Goal: Task Accomplishment & Management: Use online tool/utility

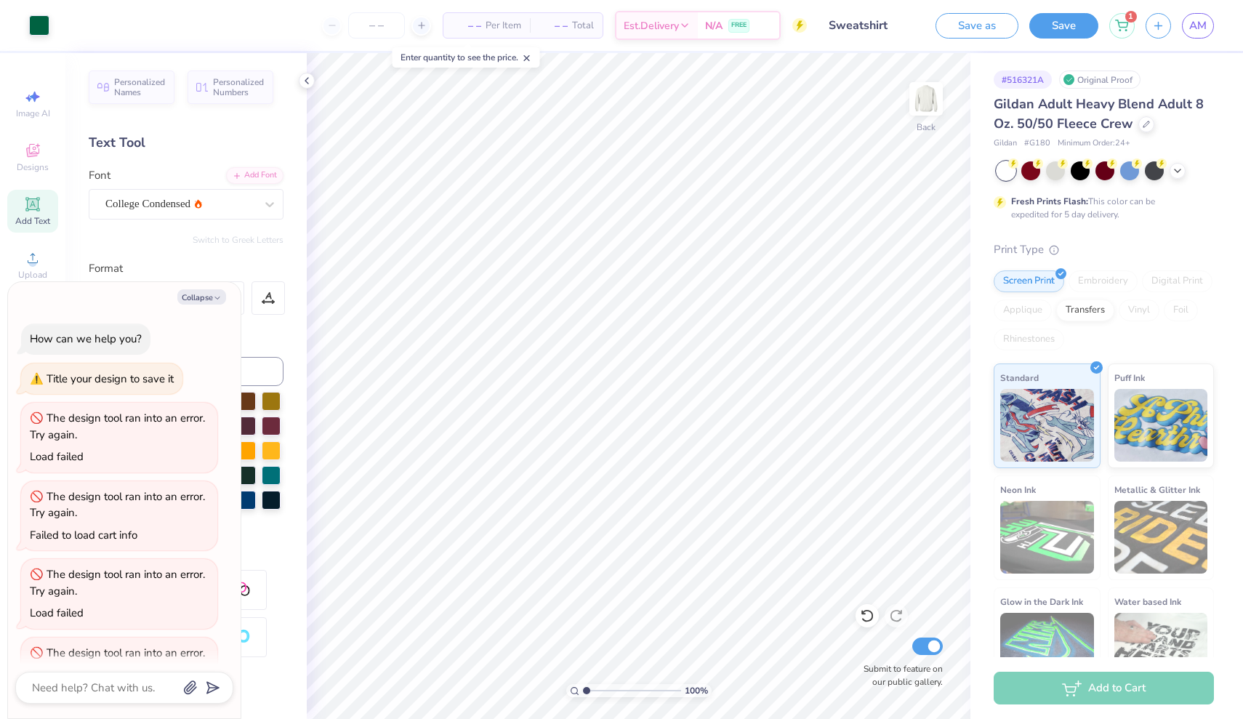
scroll to position [511, 0]
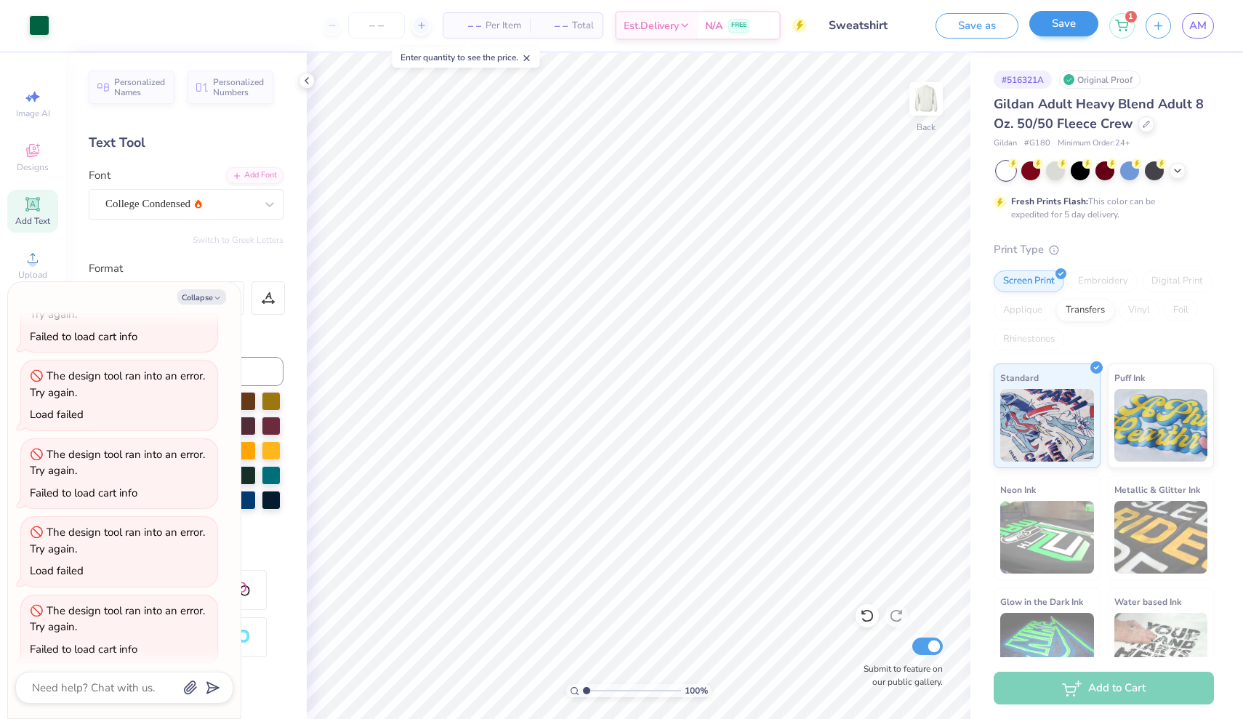
click at [1059, 33] on button "Save" at bounding box center [1064, 23] width 69 height 25
type textarea "x"
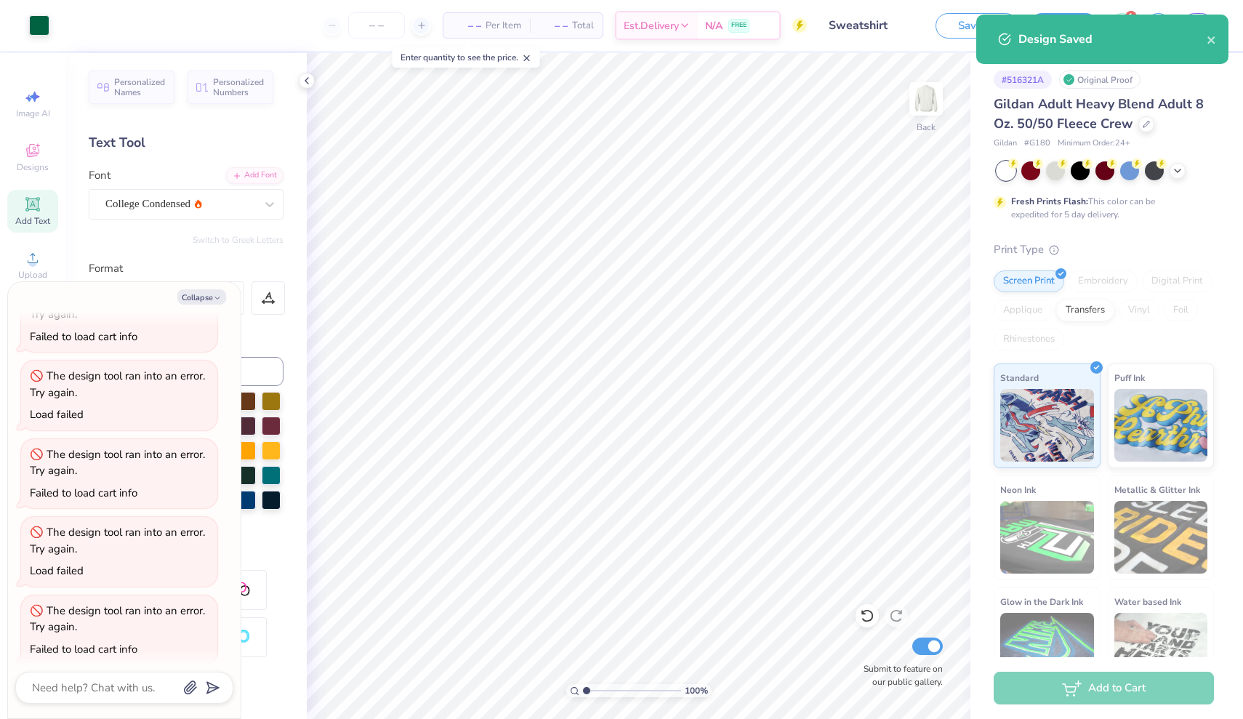
click at [1220, 46] on div "Design Saved" at bounding box center [1103, 39] width 252 height 49
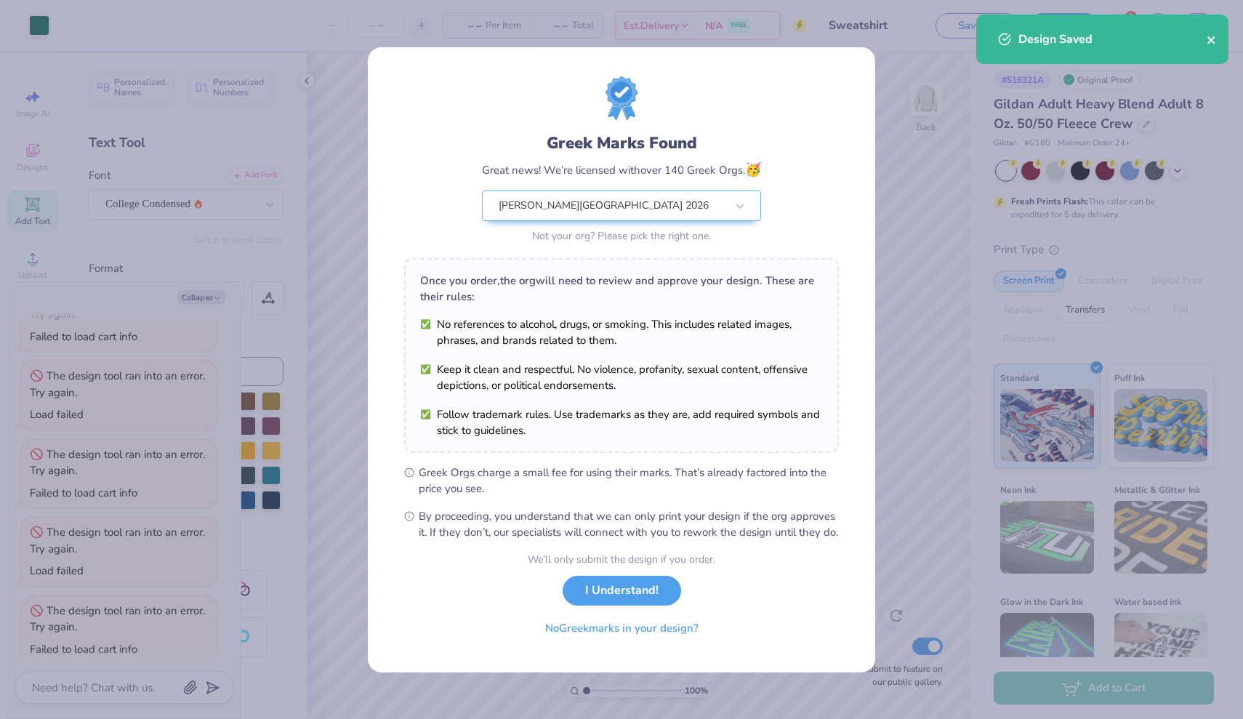
click at [1210, 39] on icon "close" at bounding box center [1211, 39] width 7 height 7
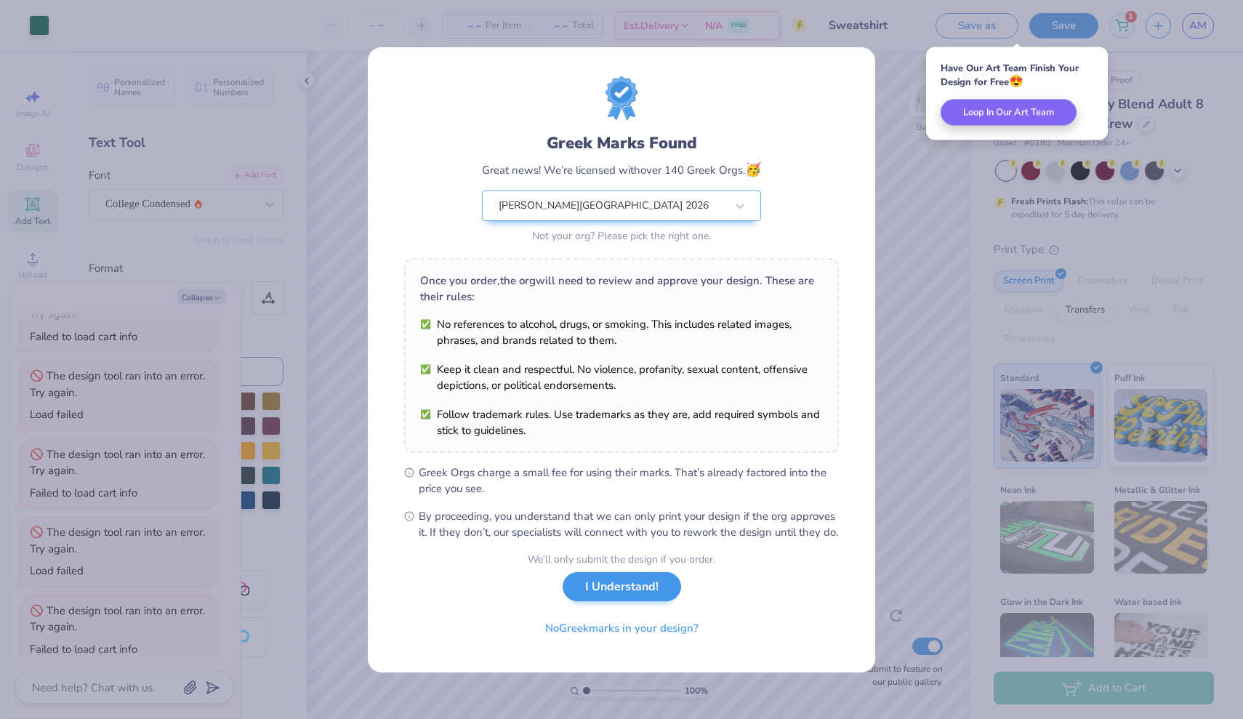
click at [659, 587] on button "I Understand!" at bounding box center [622, 587] width 119 height 30
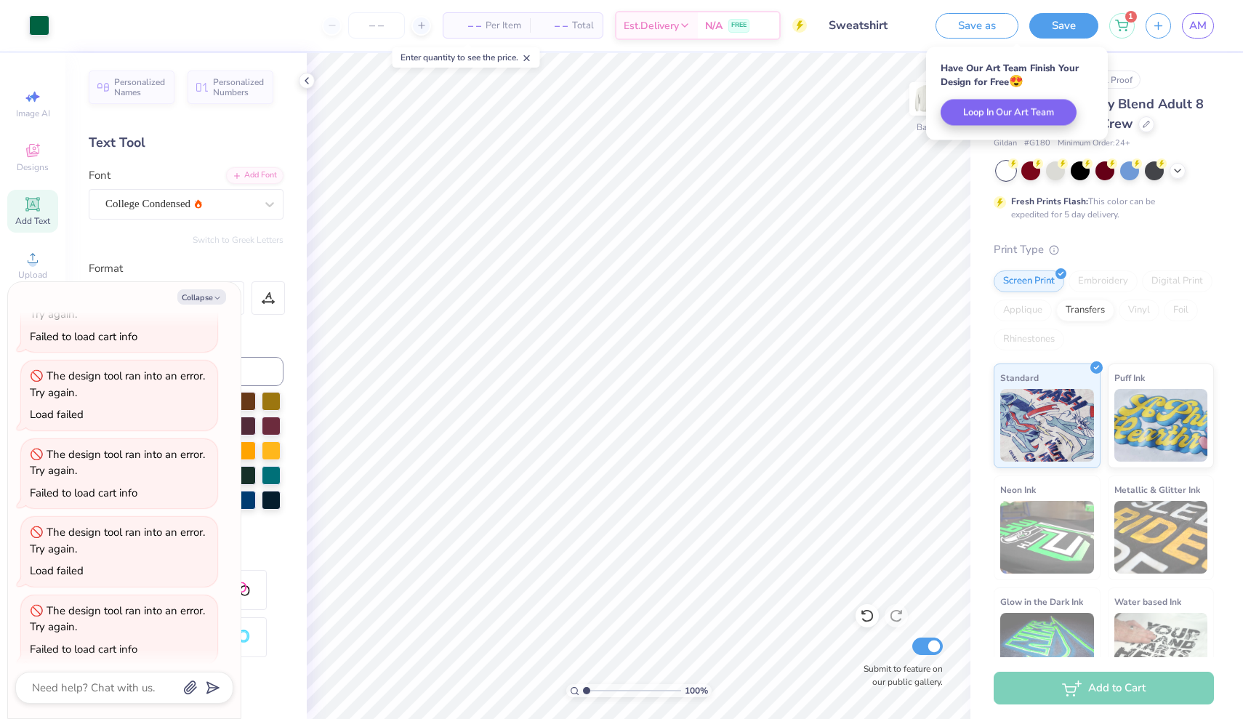
click at [1216, 20] on div "Save as Save 1 AM" at bounding box center [1090, 25] width 308 height 51
click at [1199, 21] on span "AM" at bounding box center [1198, 25] width 17 height 17
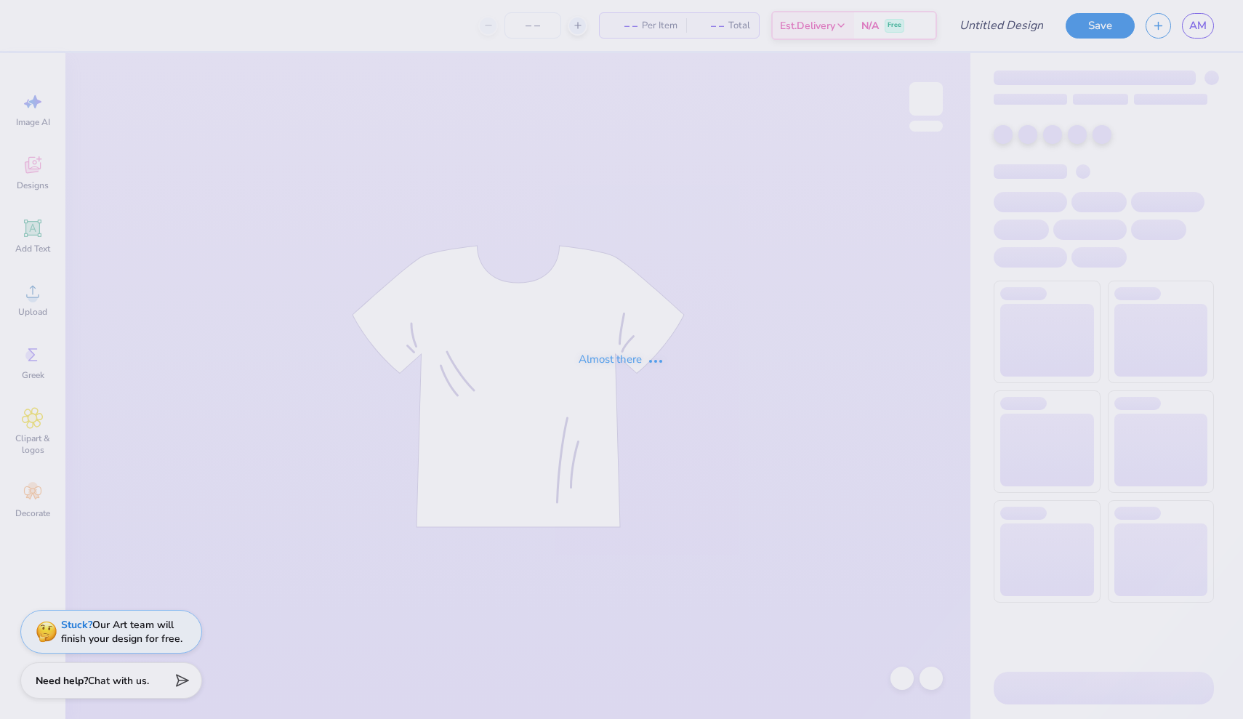
type input "Sweatshirt"
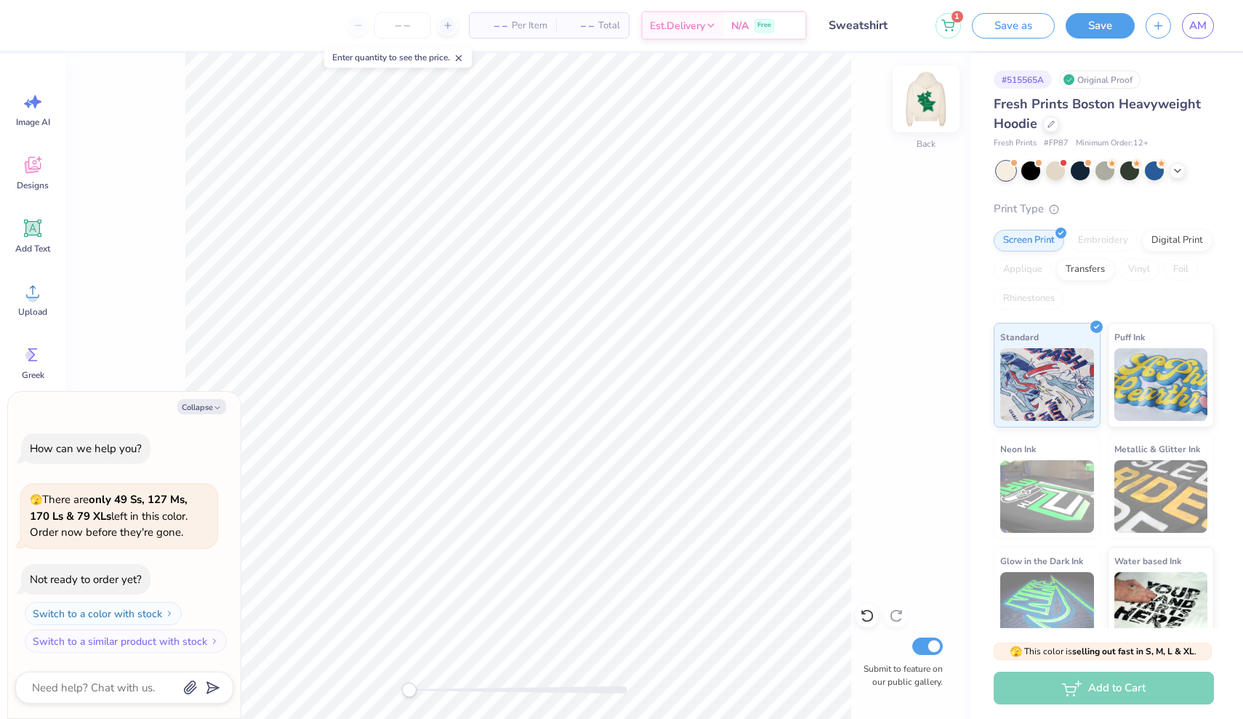
click at [929, 102] on img at bounding box center [926, 99] width 58 height 58
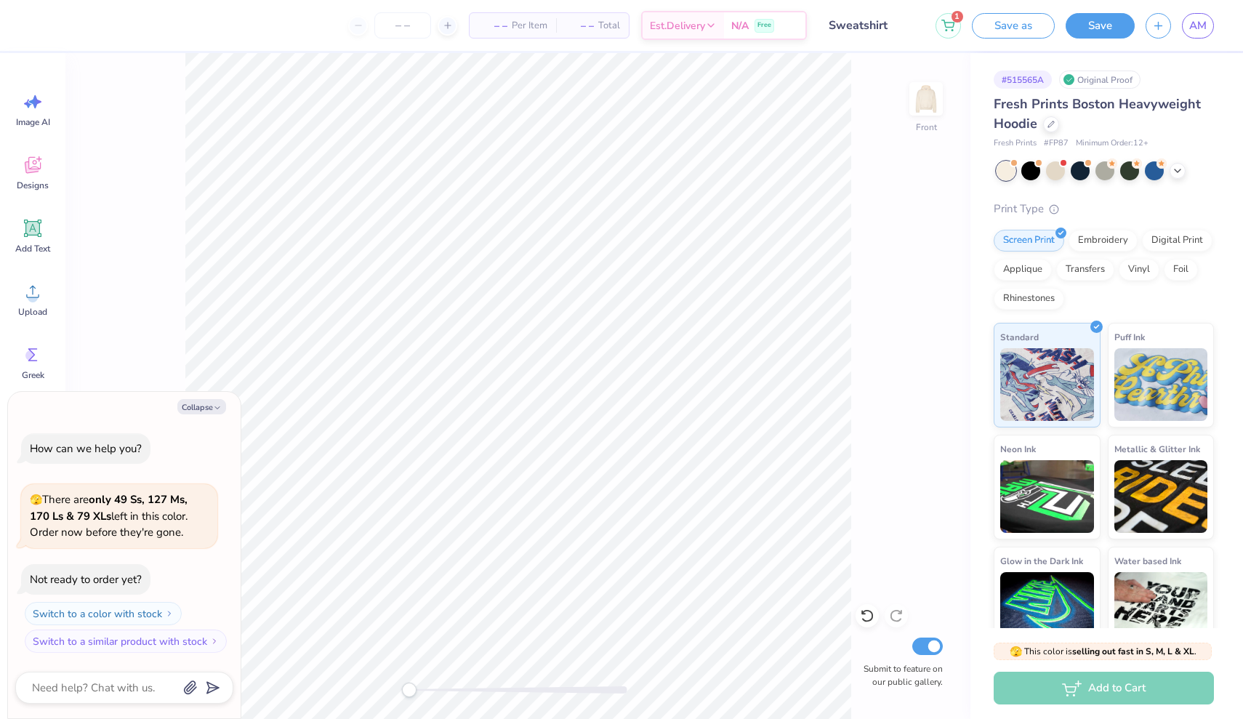
click at [872, 335] on div "Front Submit to feature on our public gallery." at bounding box center [517, 386] width 905 height 666
click at [1075, 27] on button "Save" at bounding box center [1100, 23] width 69 height 25
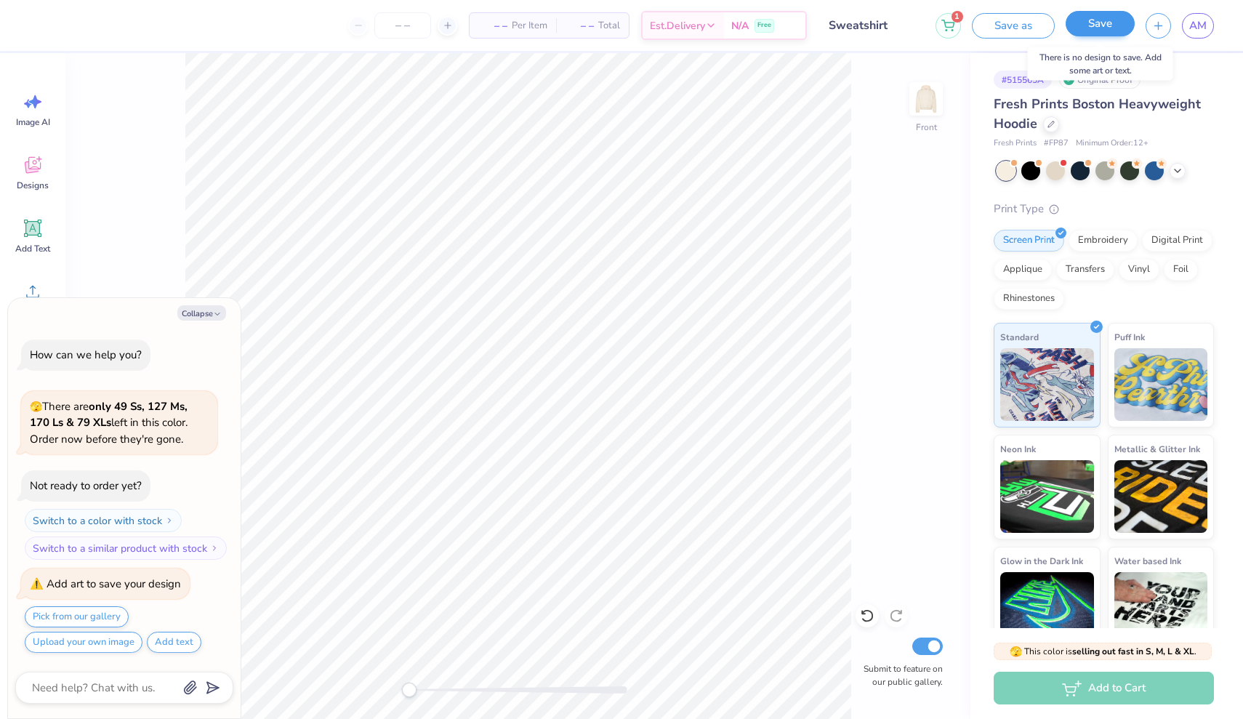
click at [1087, 26] on button "Save" at bounding box center [1100, 23] width 69 height 25
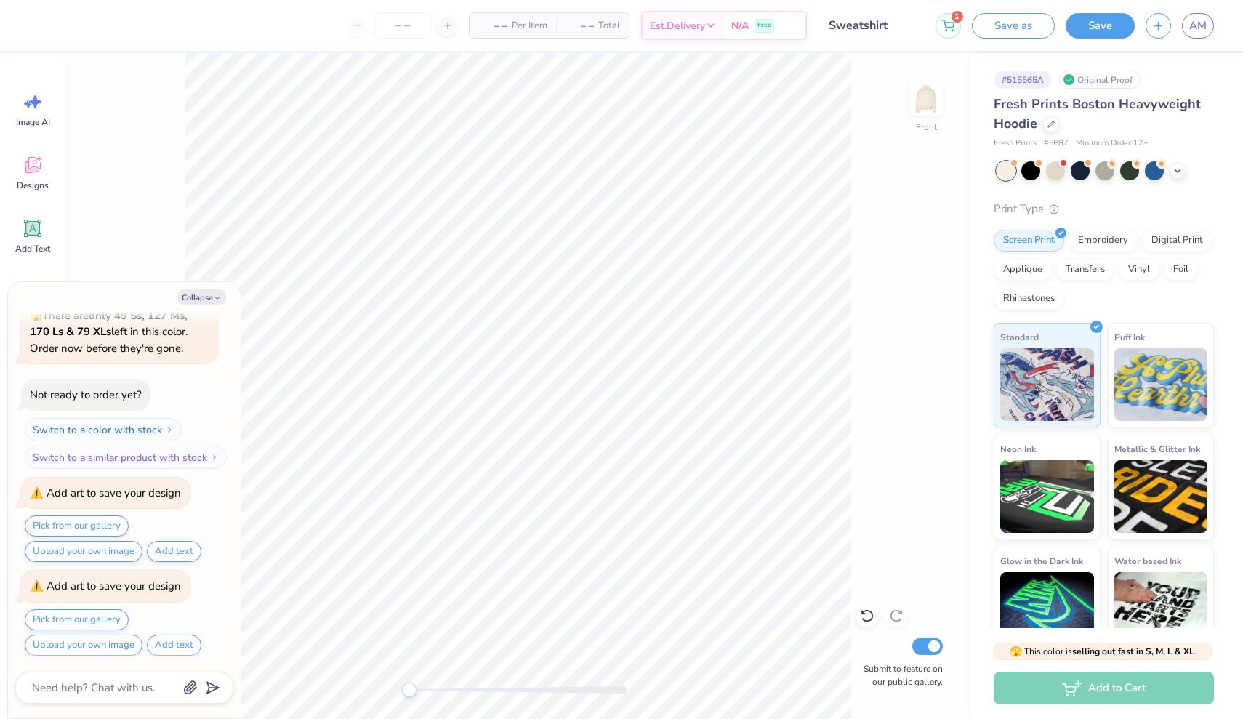
click at [944, 201] on div "Front Submit to feature on our public gallery." at bounding box center [517, 386] width 905 height 666
click at [204, 297] on button "Collapse" at bounding box center [201, 296] width 49 height 15
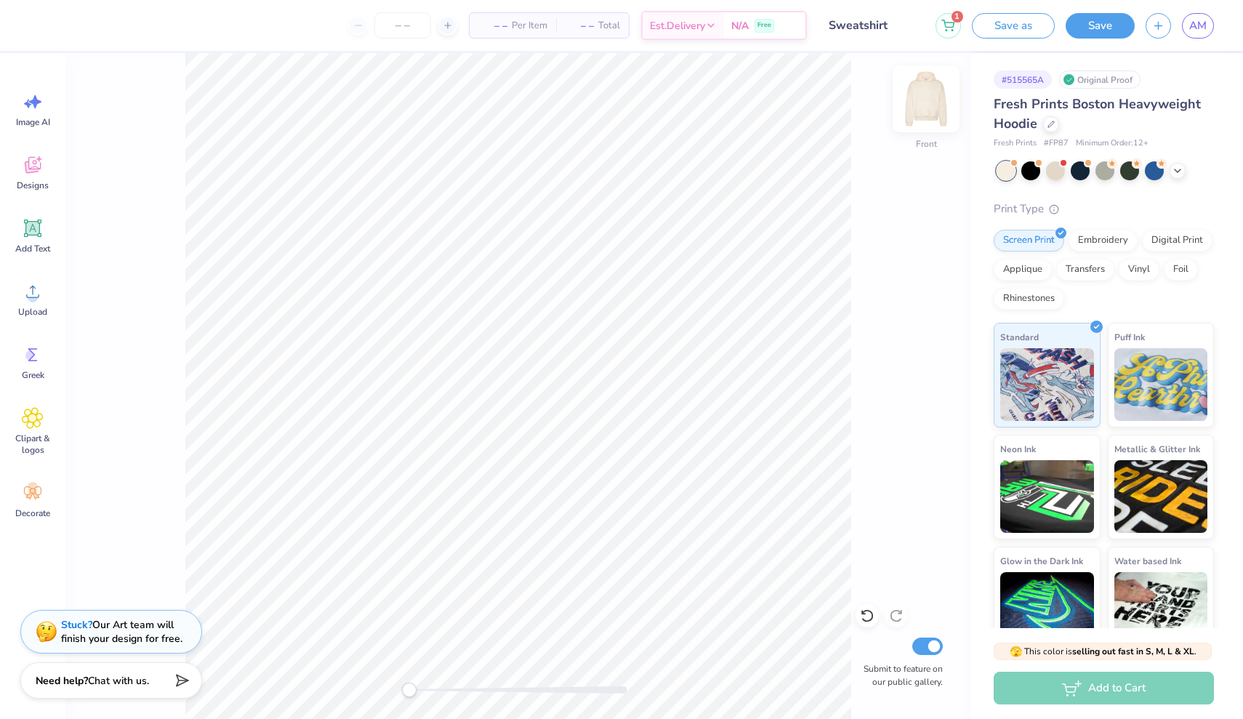
click at [930, 121] on img at bounding box center [926, 99] width 58 height 58
click at [1177, 175] on div at bounding box center [1178, 169] width 16 height 16
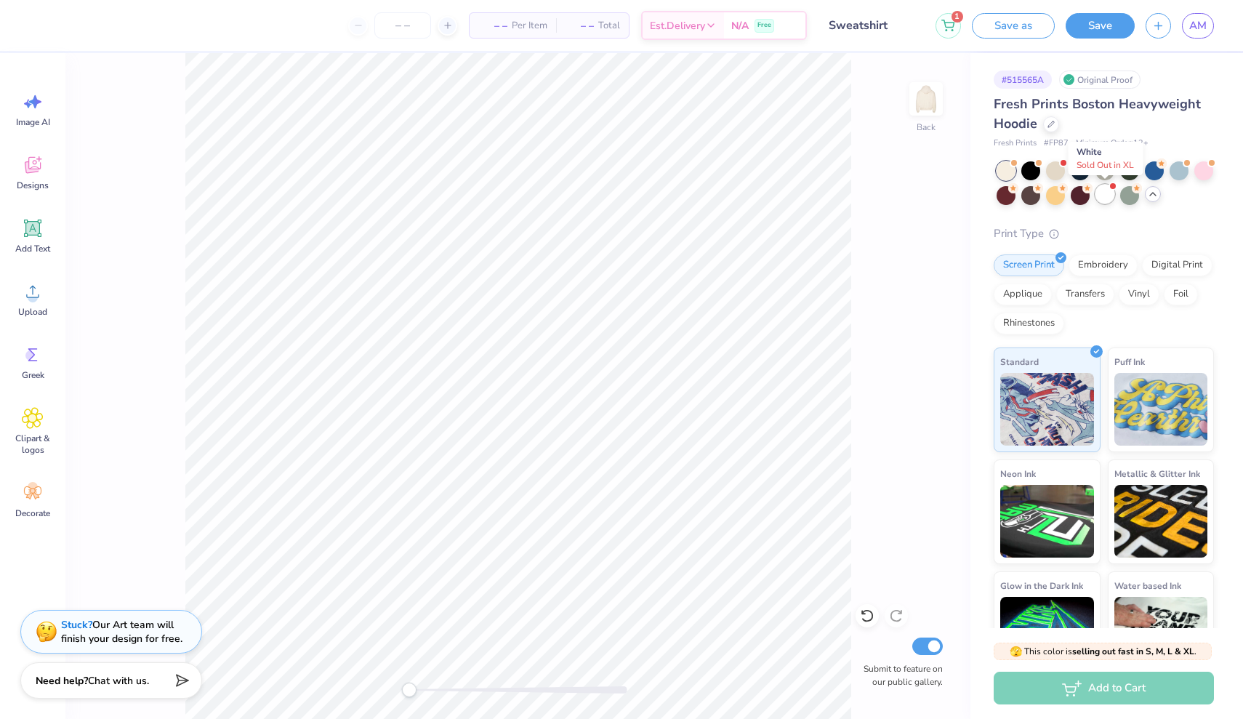
click at [1108, 193] on div at bounding box center [1105, 194] width 19 height 19
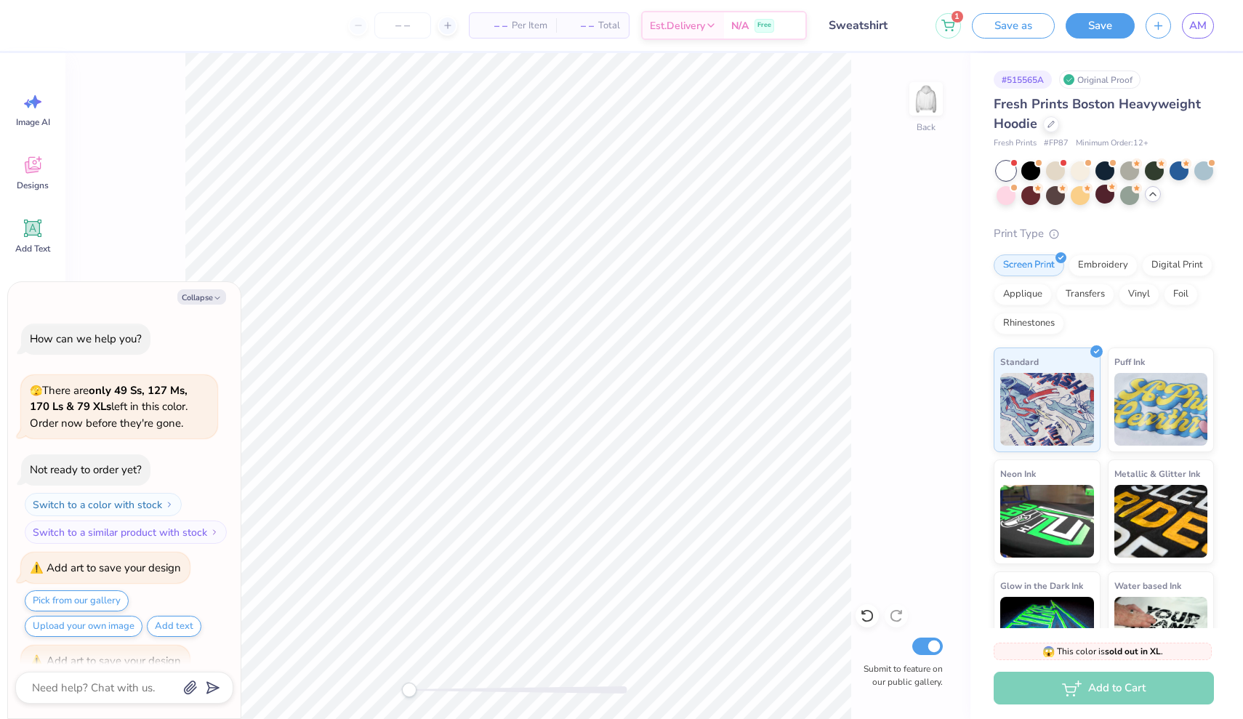
scroll to position [278, 0]
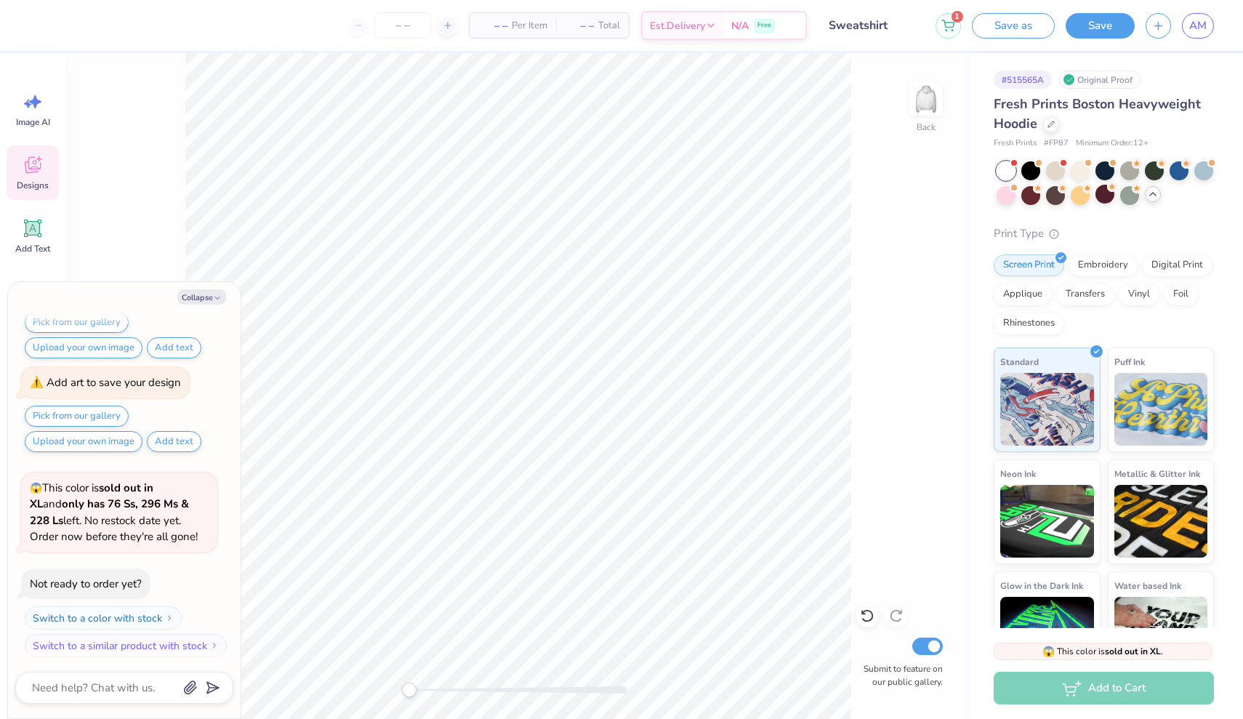
click at [27, 175] on icon at bounding box center [33, 165] width 22 height 22
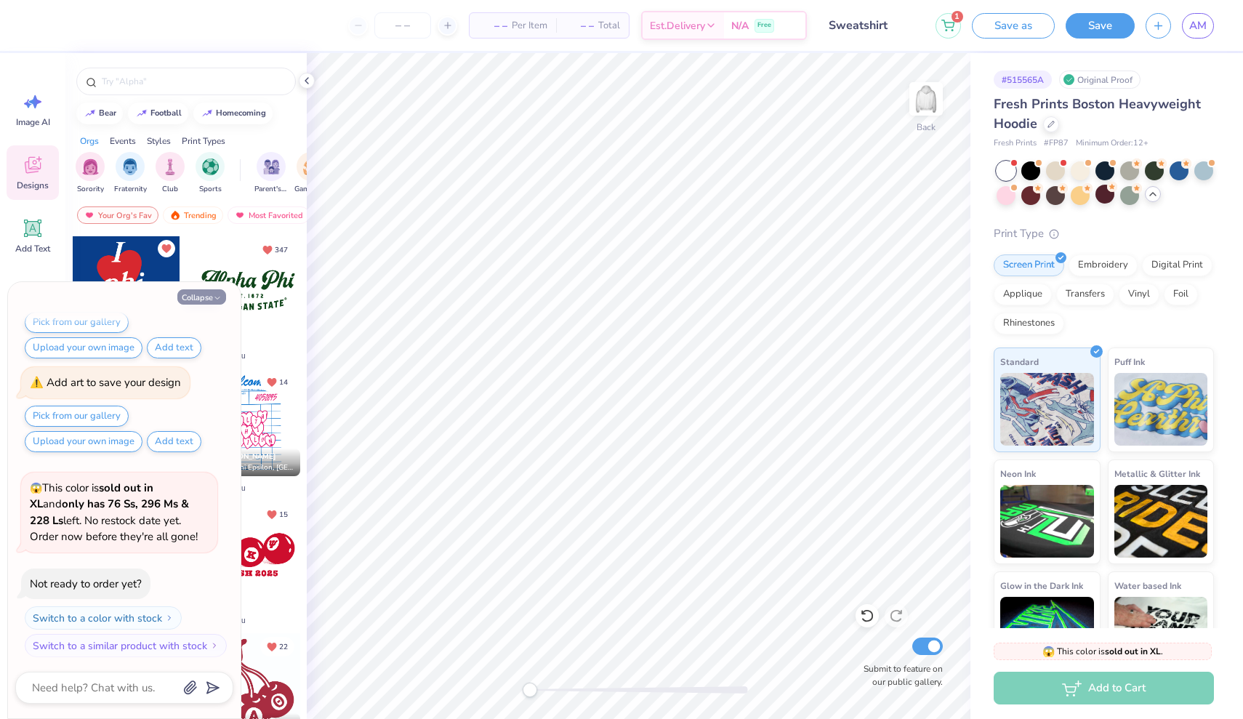
click at [196, 300] on button "Collapse" at bounding box center [201, 296] width 49 height 15
type textarea "x"
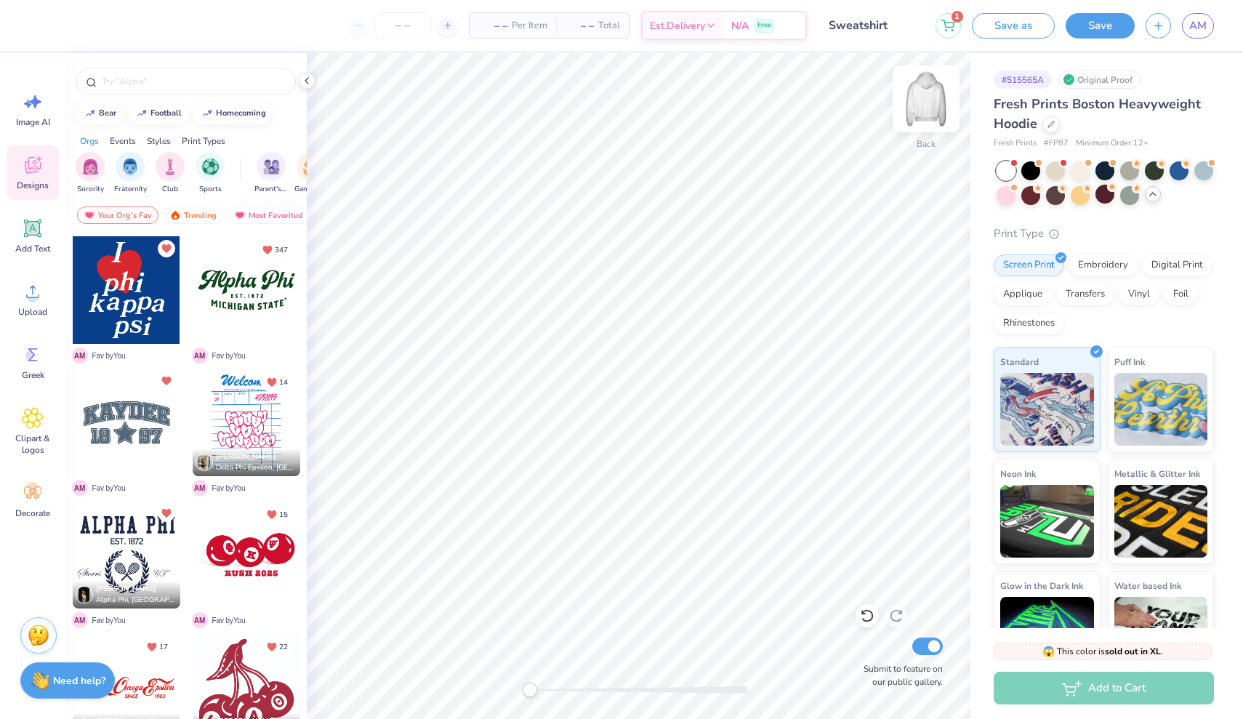
click at [926, 106] on img at bounding box center [926, 99] width 58 height 58
click at [244, 678] on div at bounding box center [247, 687] width 108 height 108
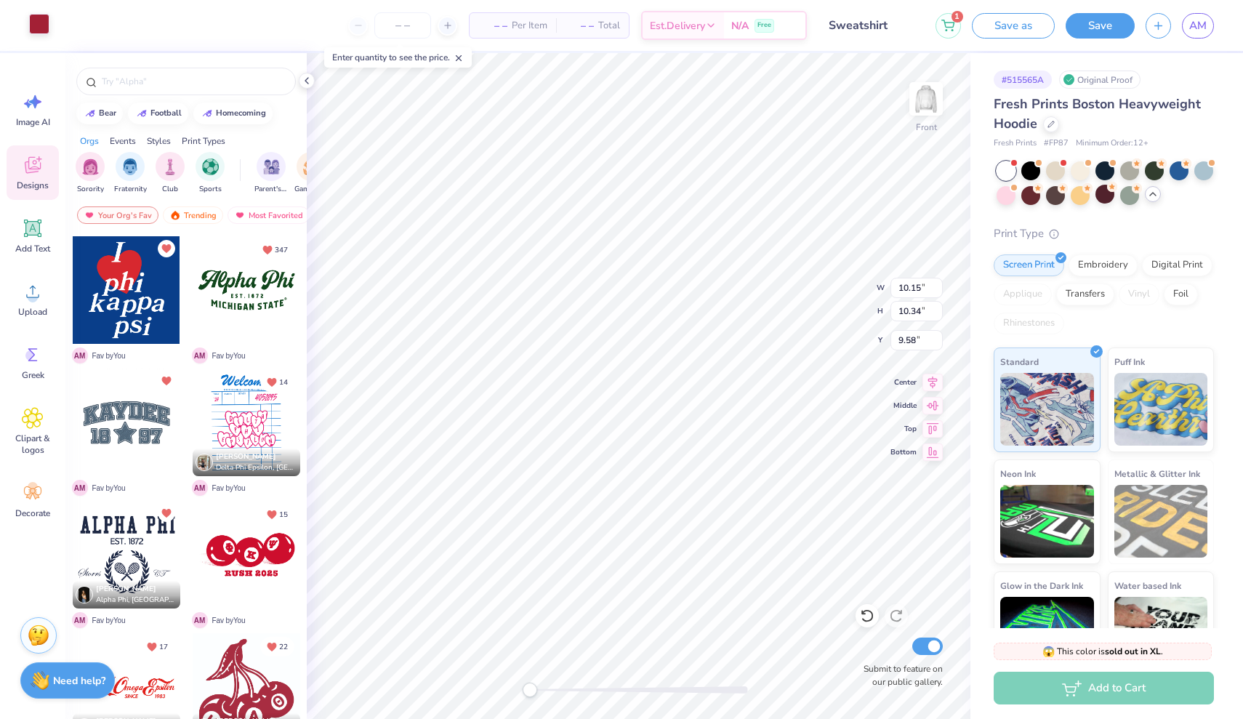
click at [34, 22] on div at bounding box center [39, 24] width 20 height 20
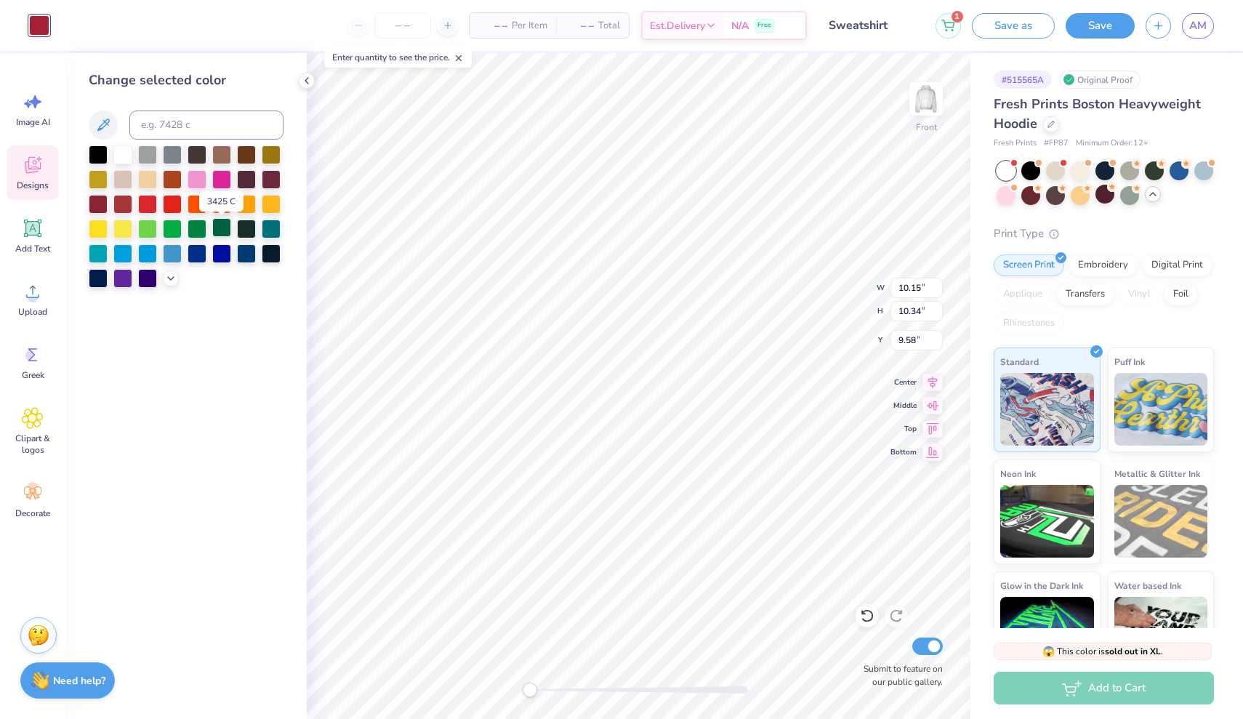
click at [220, 229] on div at bounding box center [221, 227] width 19 height 19
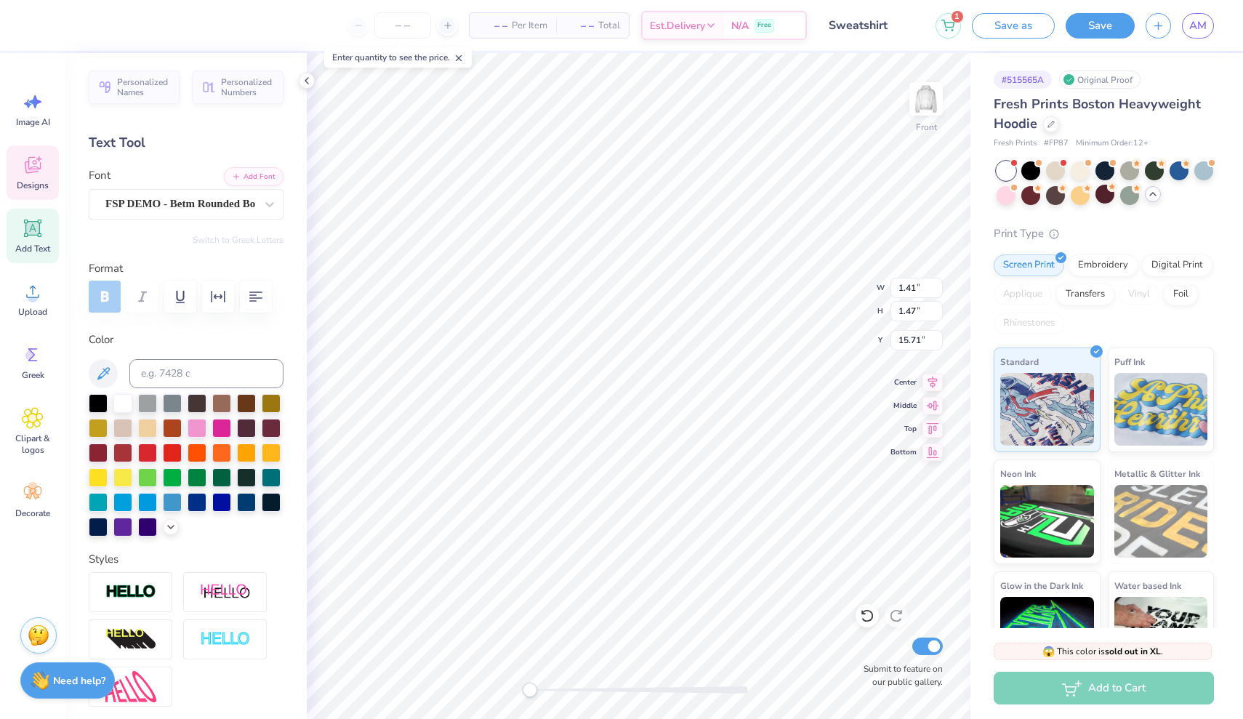
scroll to position [1, 0]
type textarea "s"
type input "1.08"
type input "1.25"
type input "15.23"
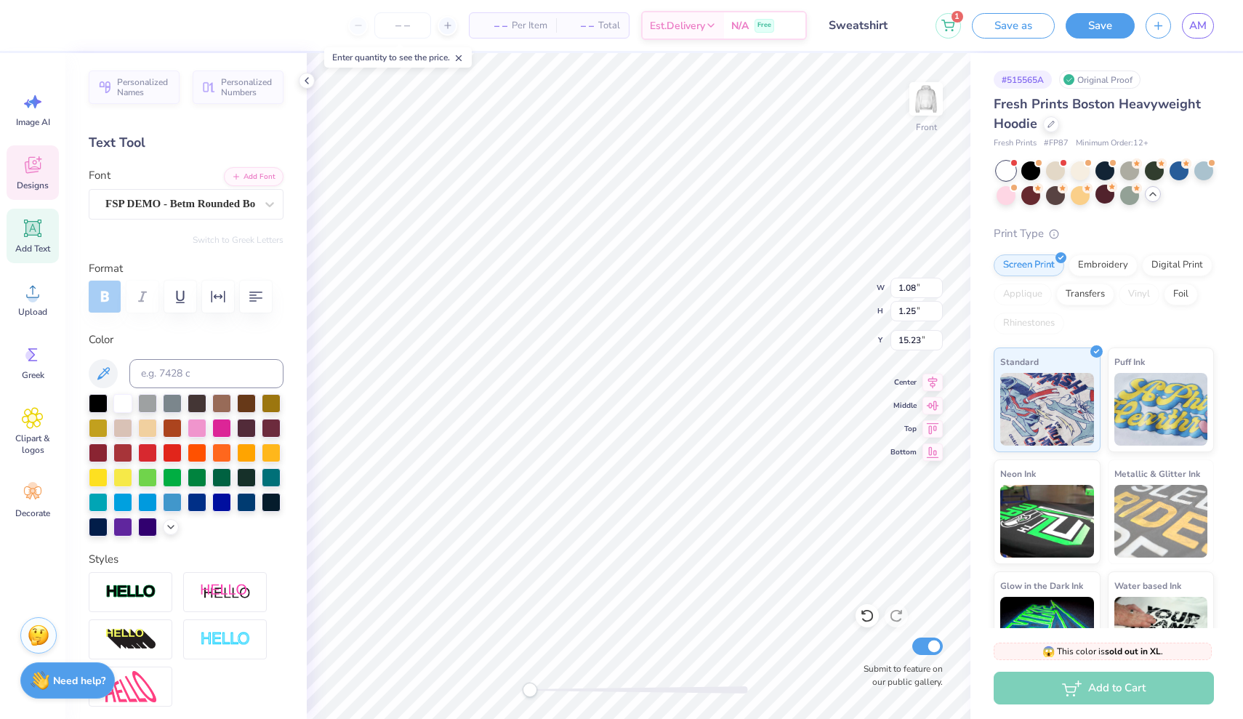
type textarea "s"
type input "1.42"
type input "1.22"
type input "13.60"
type textarea "r"
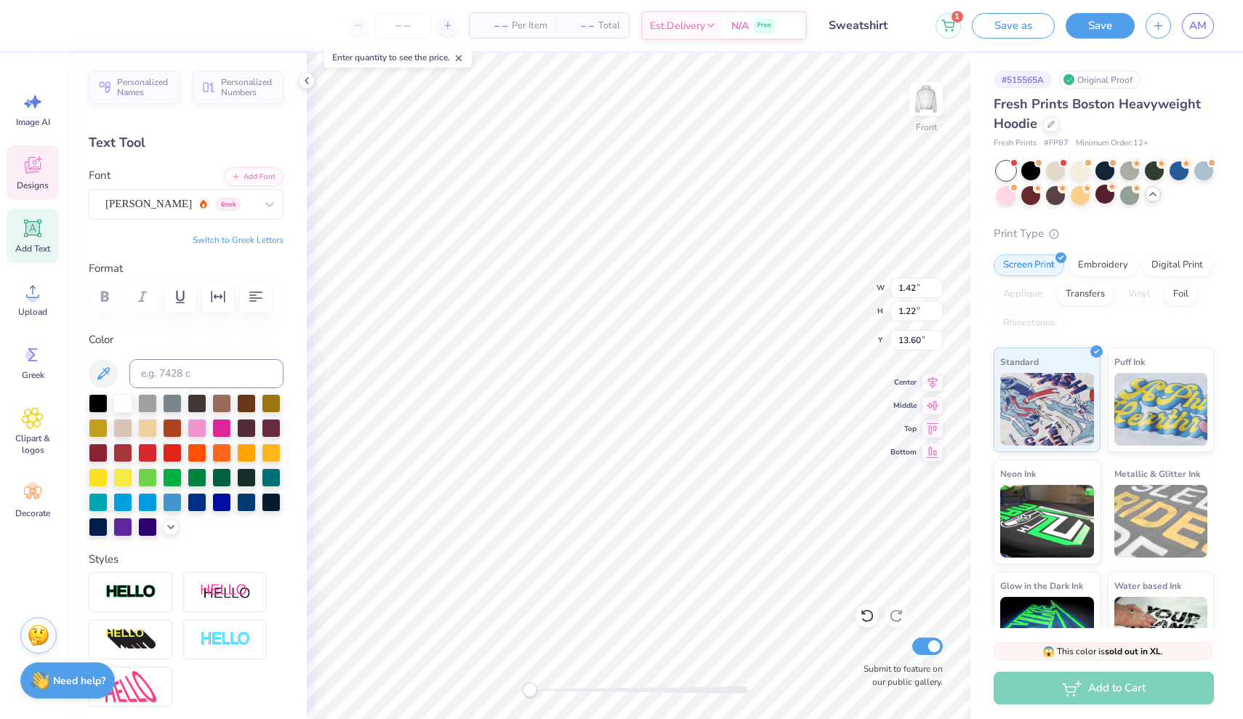
type textarea "R"
click at [1115, 31] on button "Save" at bounding box center [1100, 23] width 69 height 25
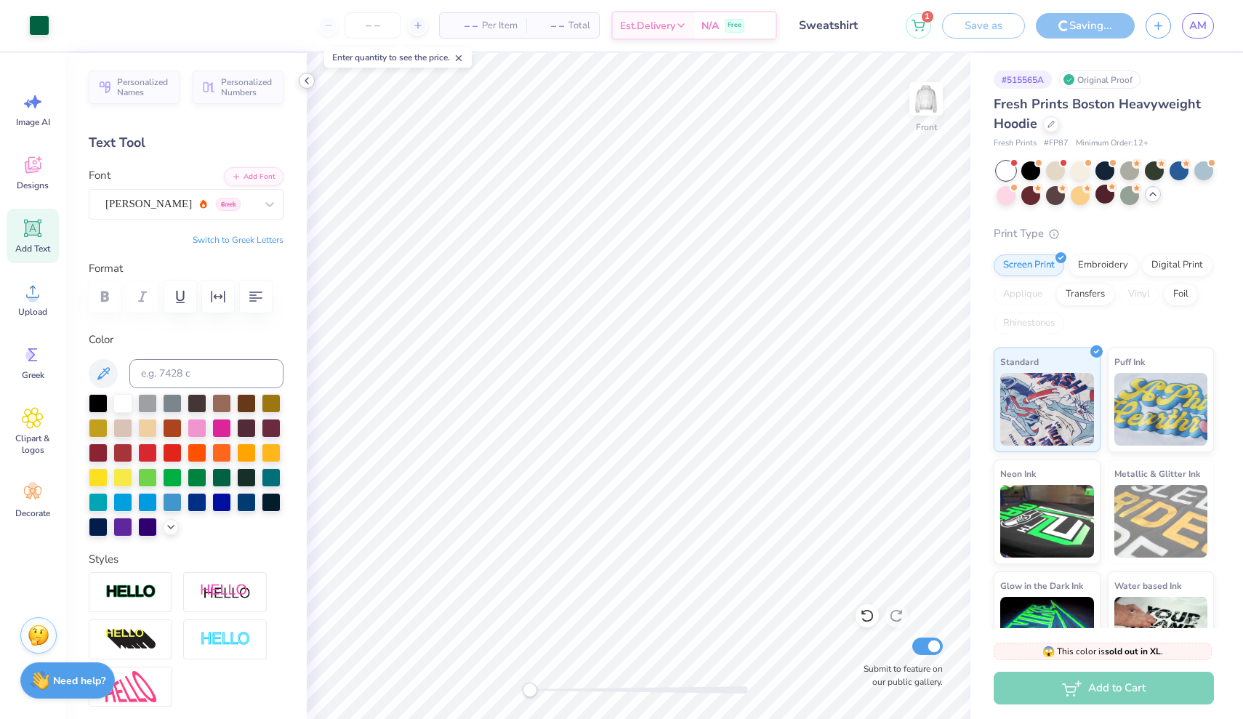
click at [309, 83] on icon at bounding box center [307, 81] width 12 height 12
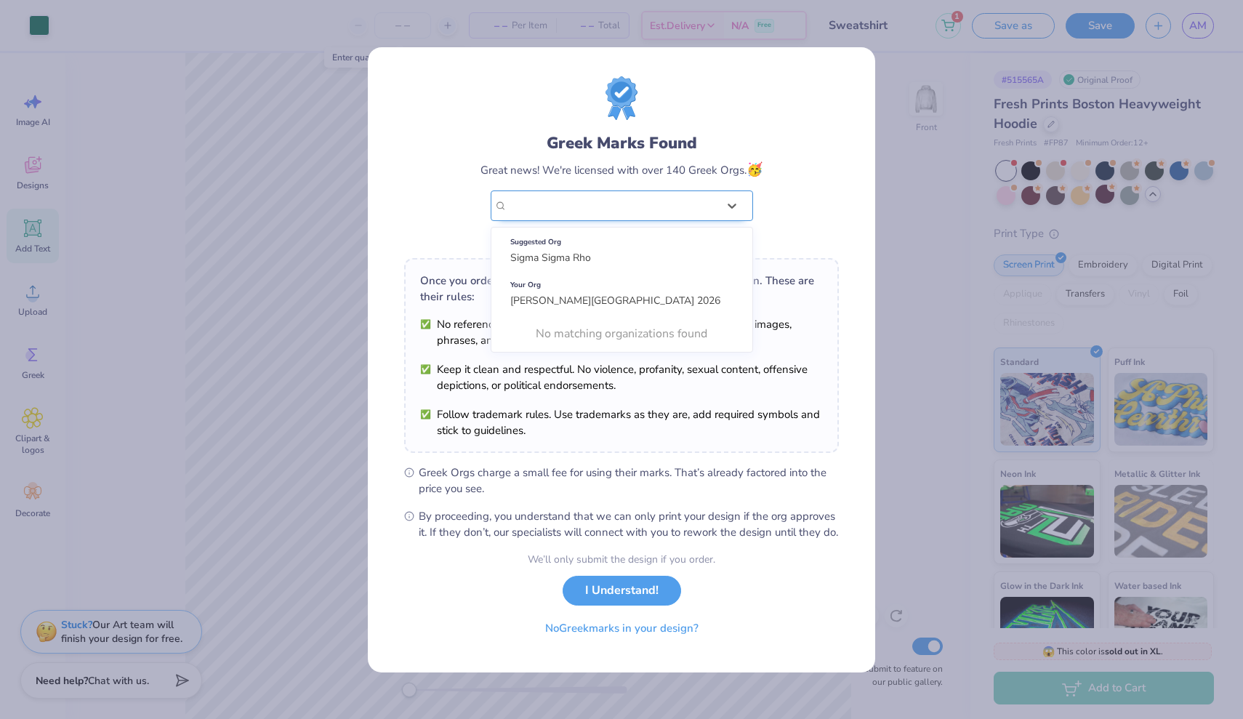
click at [592, 206] on div at bounding box center [613, 205] width 210 height 19
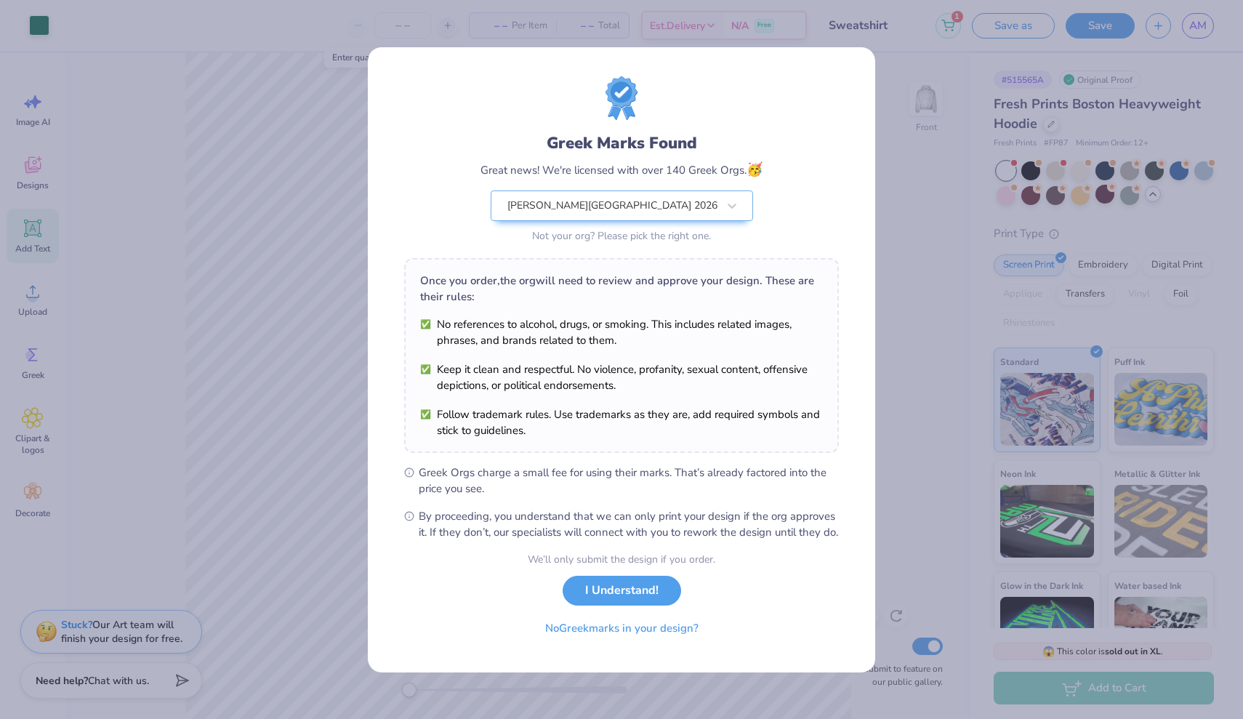
click at [444, 217] on div "Greek Marks Found Great news! We're licensed with over 140 Greek Orgs. 🥳 [PERSO…" at bounding box center [621, 161] width 435 height 170
click at [621, 602] on button "I Understand!" at bounding box center [622, 587] width 119 height 30
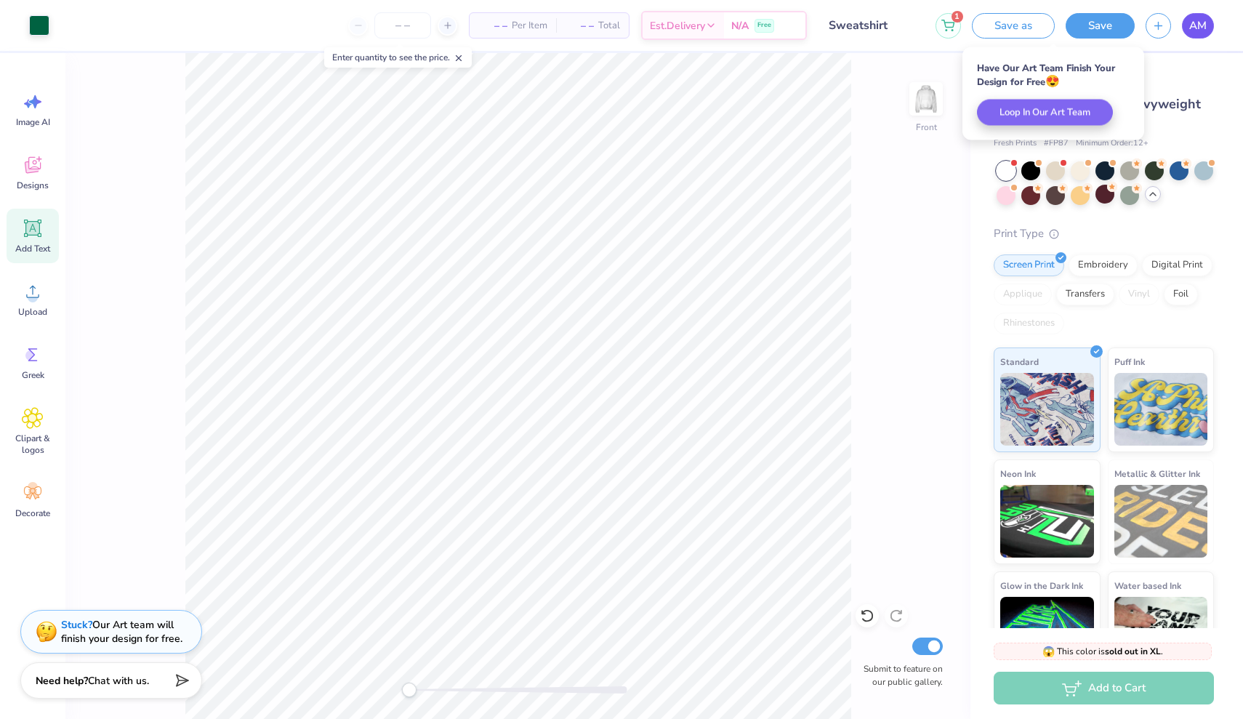
click at [1195, 20] on span "AM" at bounding box center [1198, 25] width 17 height 17
